Goal: Find specific page/section: Find specific page/section

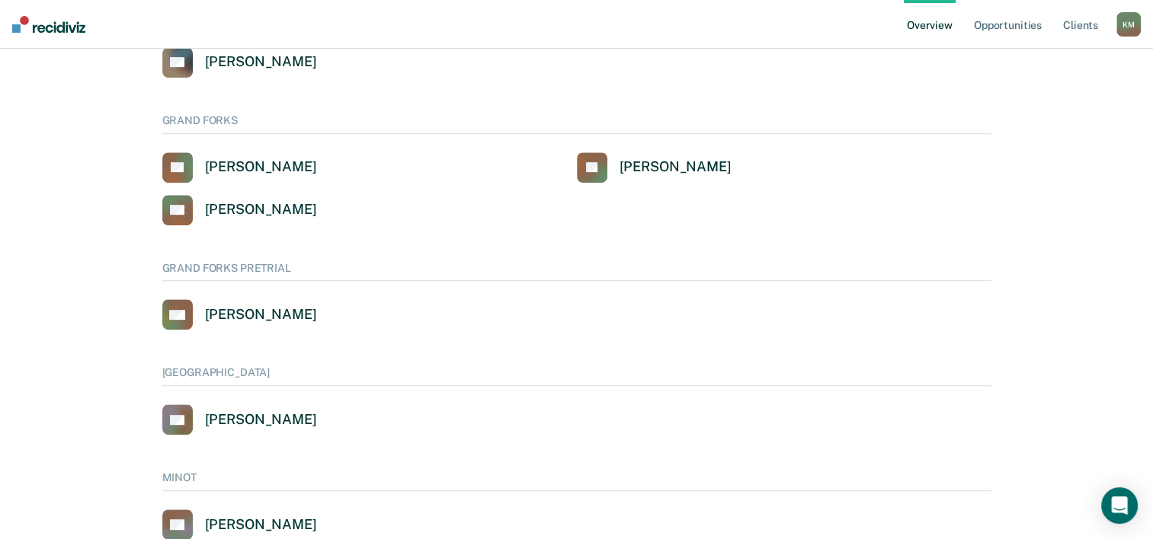
scroll to position [838, 0]
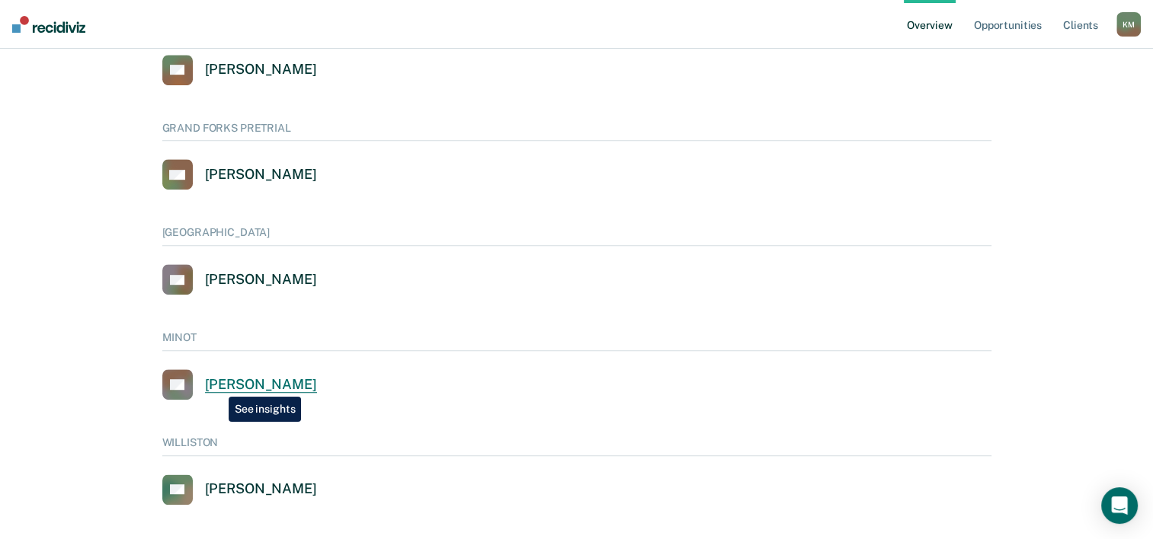
click at [217, 385] on div "[PERSON_NAME]" at bounding box center [261, 385] width 112 height 18
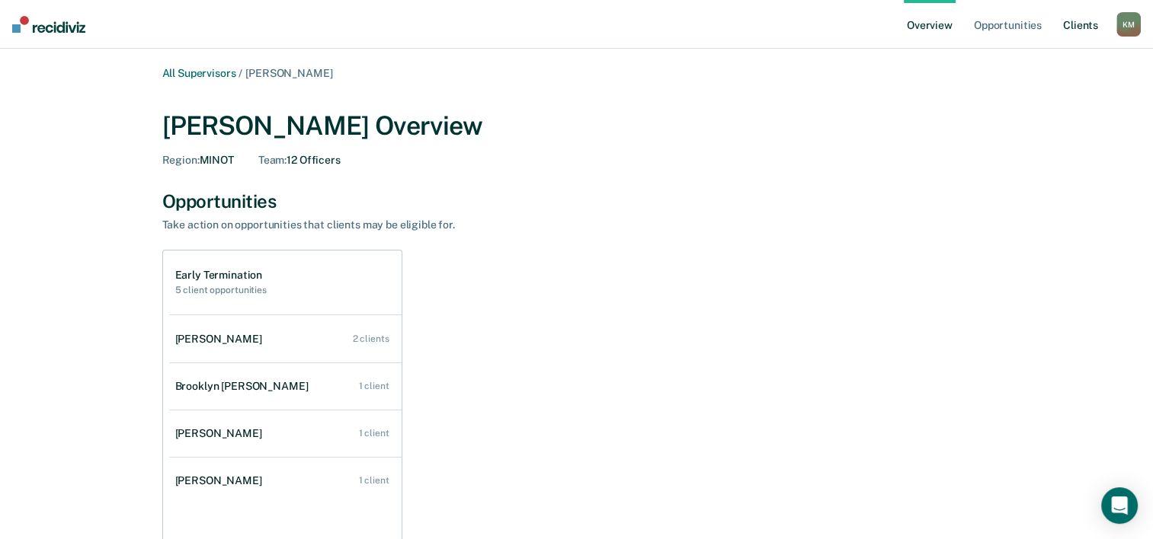
click at [1082, 27] on link "Client s" at bounding box center [1080, 24] width 41 height 49
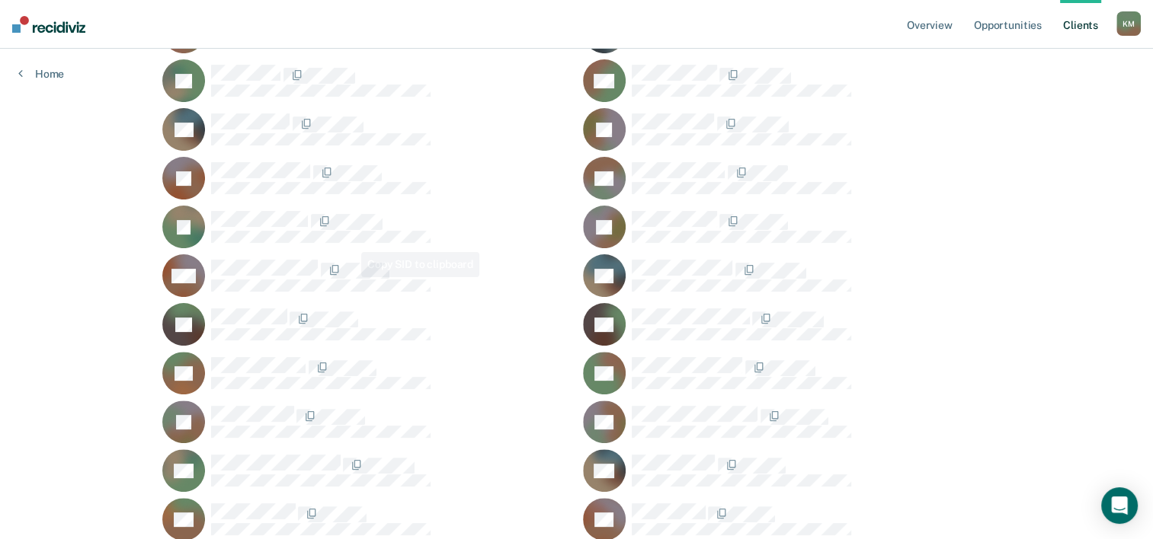
scroll to position [440, 0]
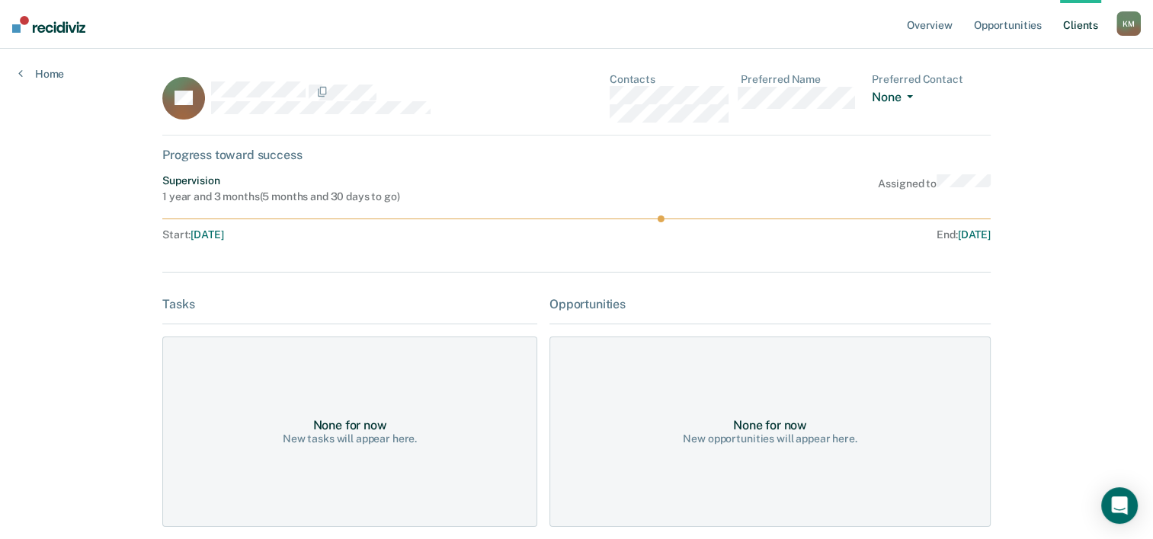
click at [912, 95] on icon "button" at bounding box center [910, 96] width 6 height 3
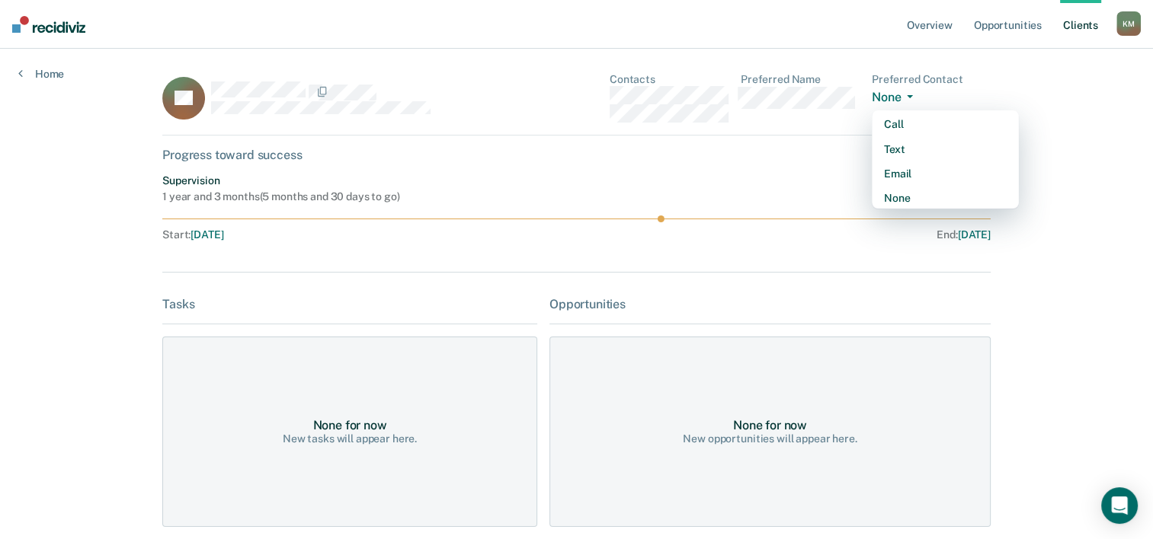
click at [912, 96] on icon "button" at bounding box center [910, 96] width 6 height 3
